Goal: Information Seeking & Learning: Learn about a topic

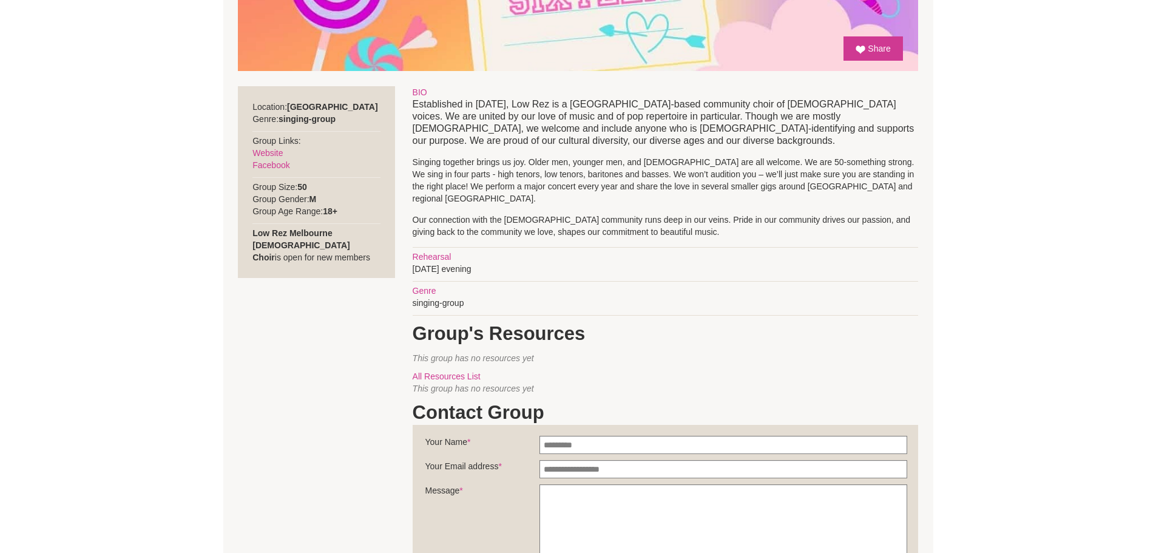
scroll to position [425, 0]
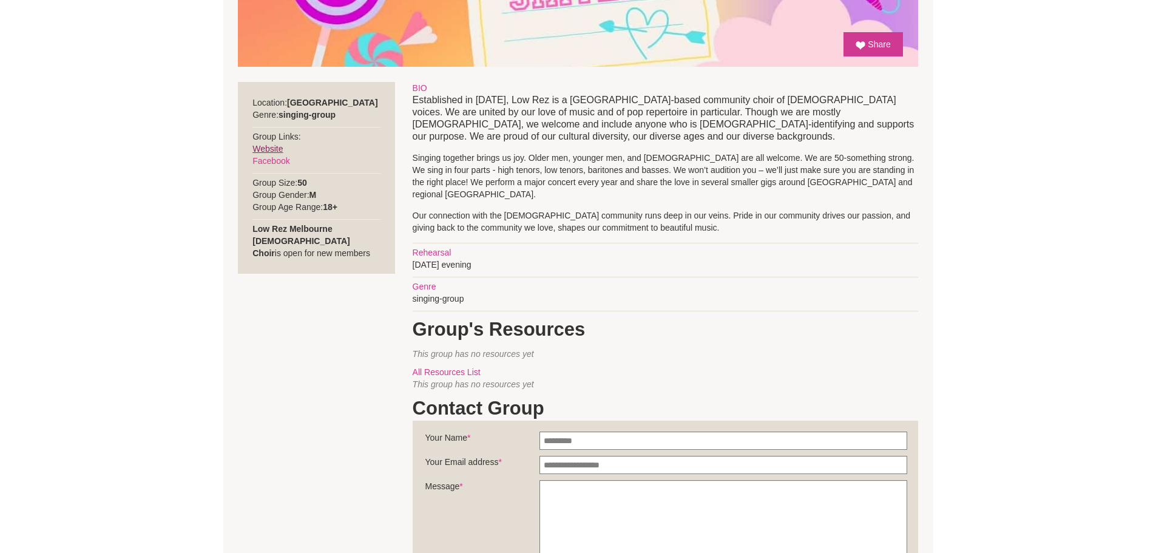
click at [261, 146] on link "Website" at bounding box center [267, 149] width 30 height 10
click at [335, 380] on section "Location: Melbourne Genre: singing-group Group Links: Website Facebook 50 M 18+…" at bounding box center [578, 363] width 710 height 593
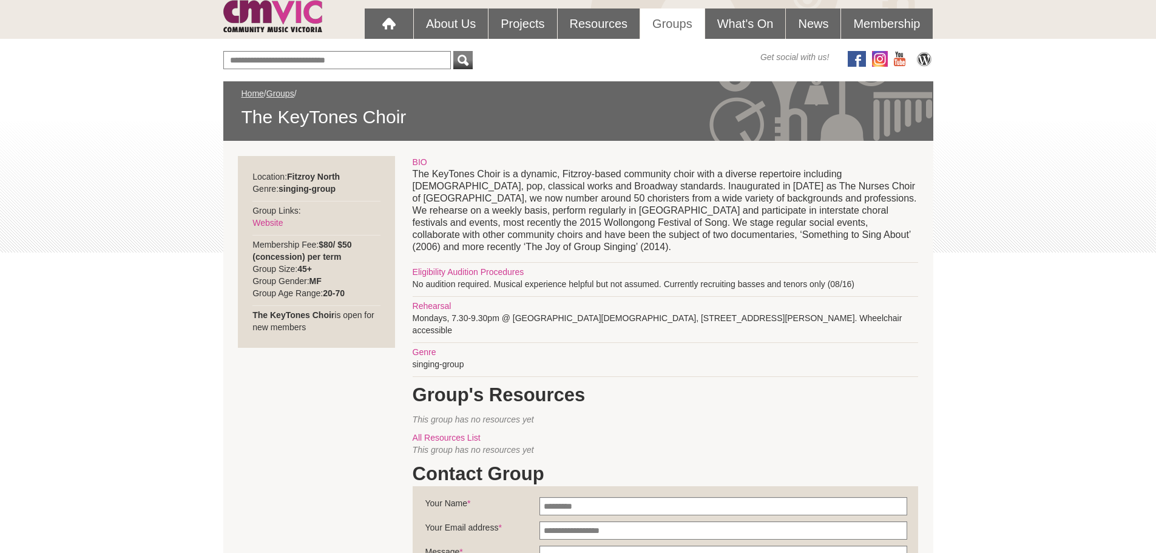
scroll to position [121, 0]
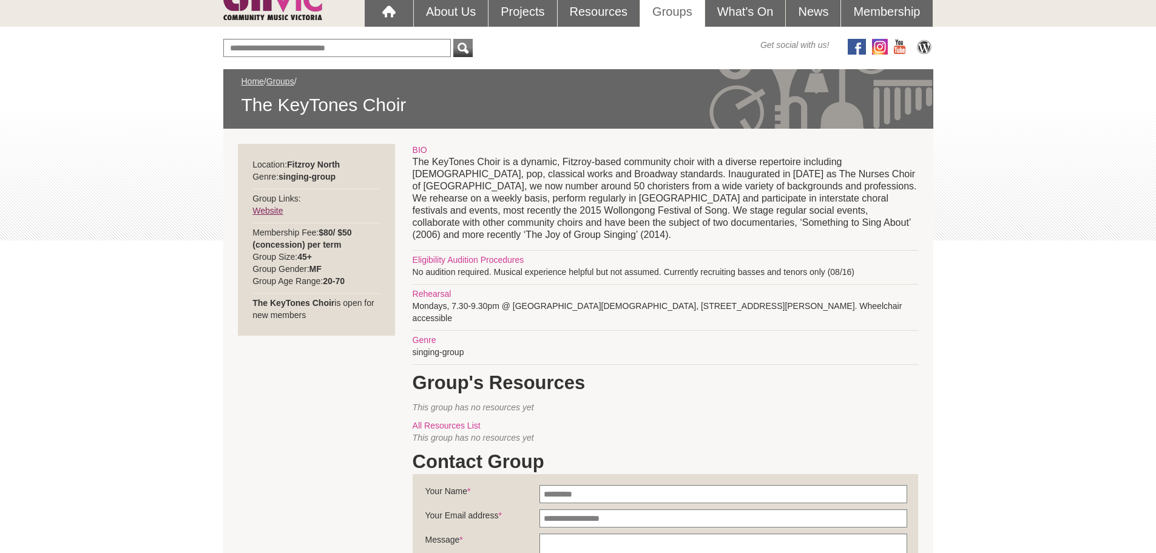
click at [264, 210] on link "Website" at bounding box center [267, 211] width 30 height 10
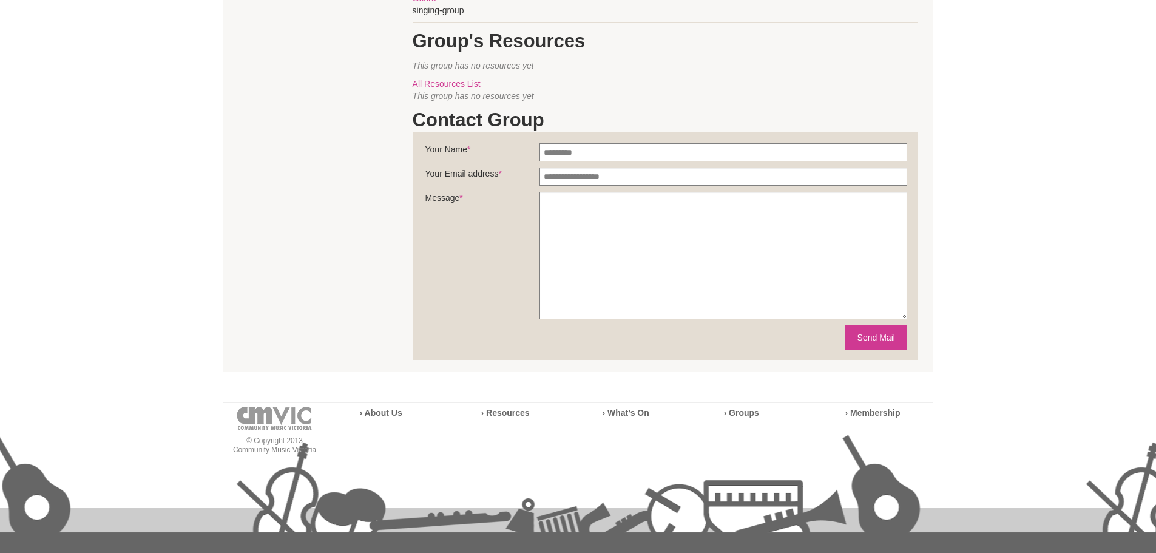
scroll to position [789, 0]
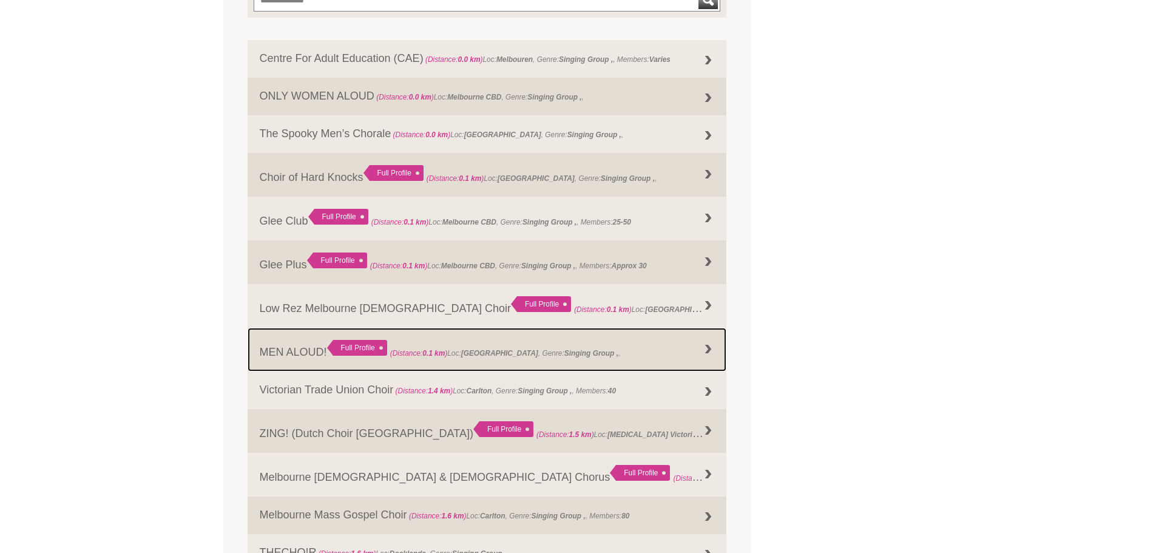
scroll to position [640, 0]
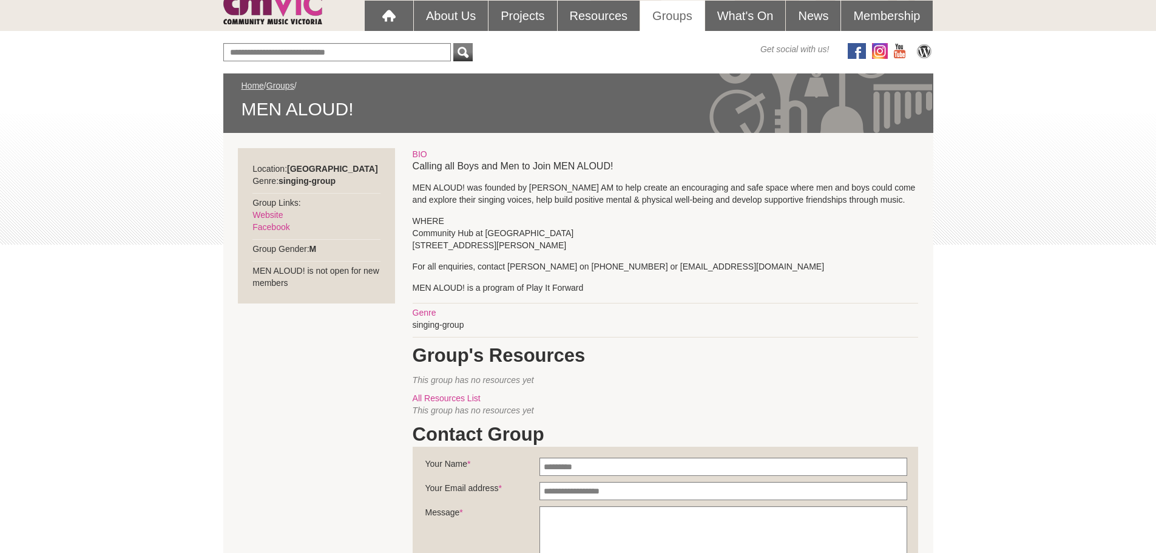
scroll to position [121, 0]
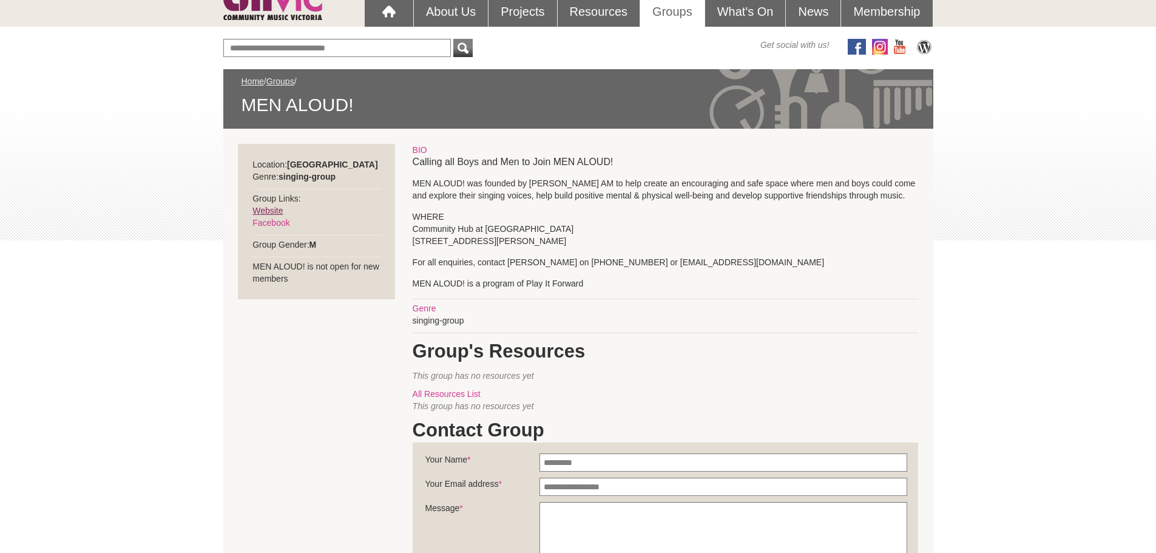
click at [261, 208] on link "Website" at bounding box center [267, 211] width 30 height 10
